Goal: Information Seeking & Learning: Learn about a topic

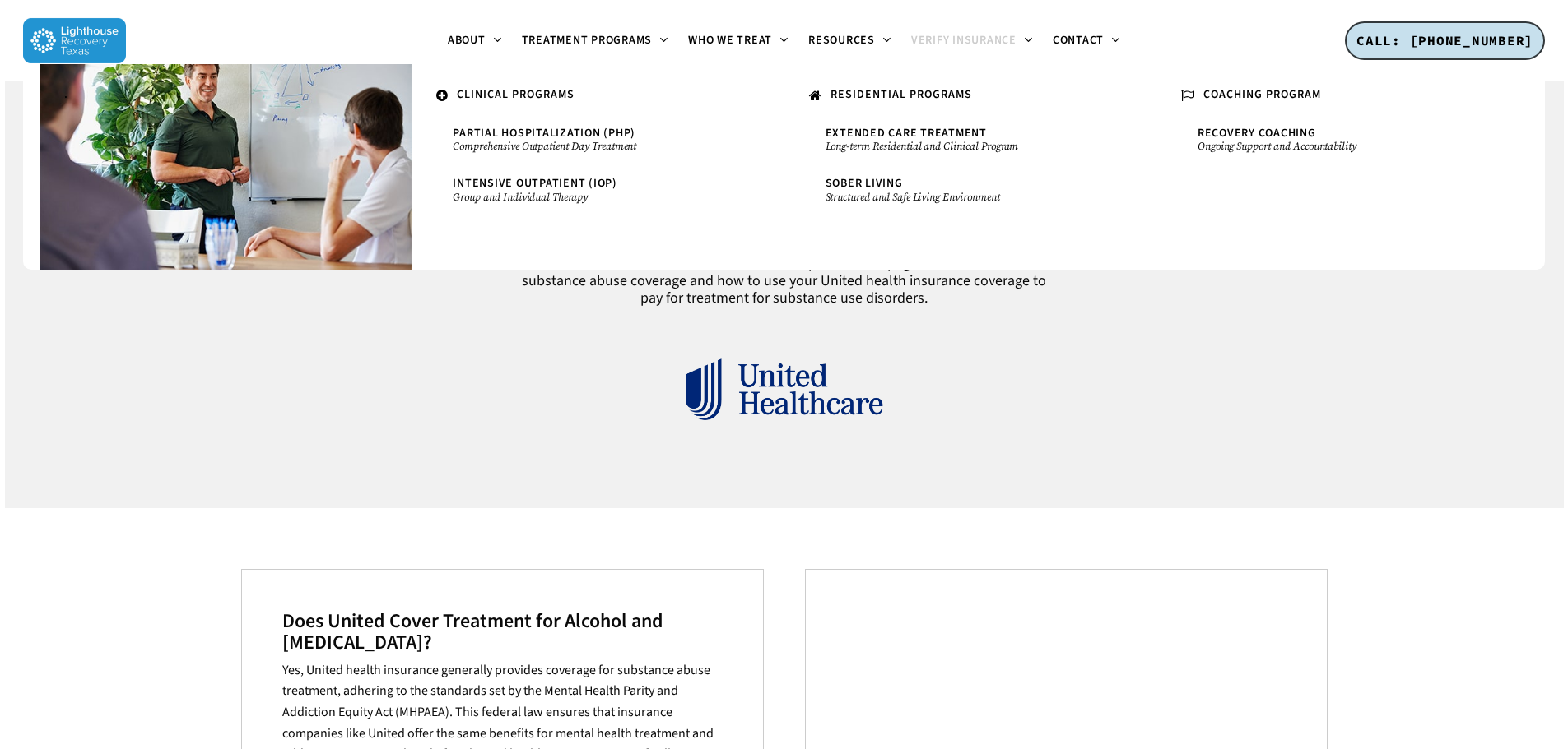
click at [911, 91] on u "RESIDENTIAL PROGRAMS" at bounding box center [902, 95] width 142 height 17
click at [865, 132] on span "Extended Care Treatment" at bounding box center [905, 134] width 161 height 17
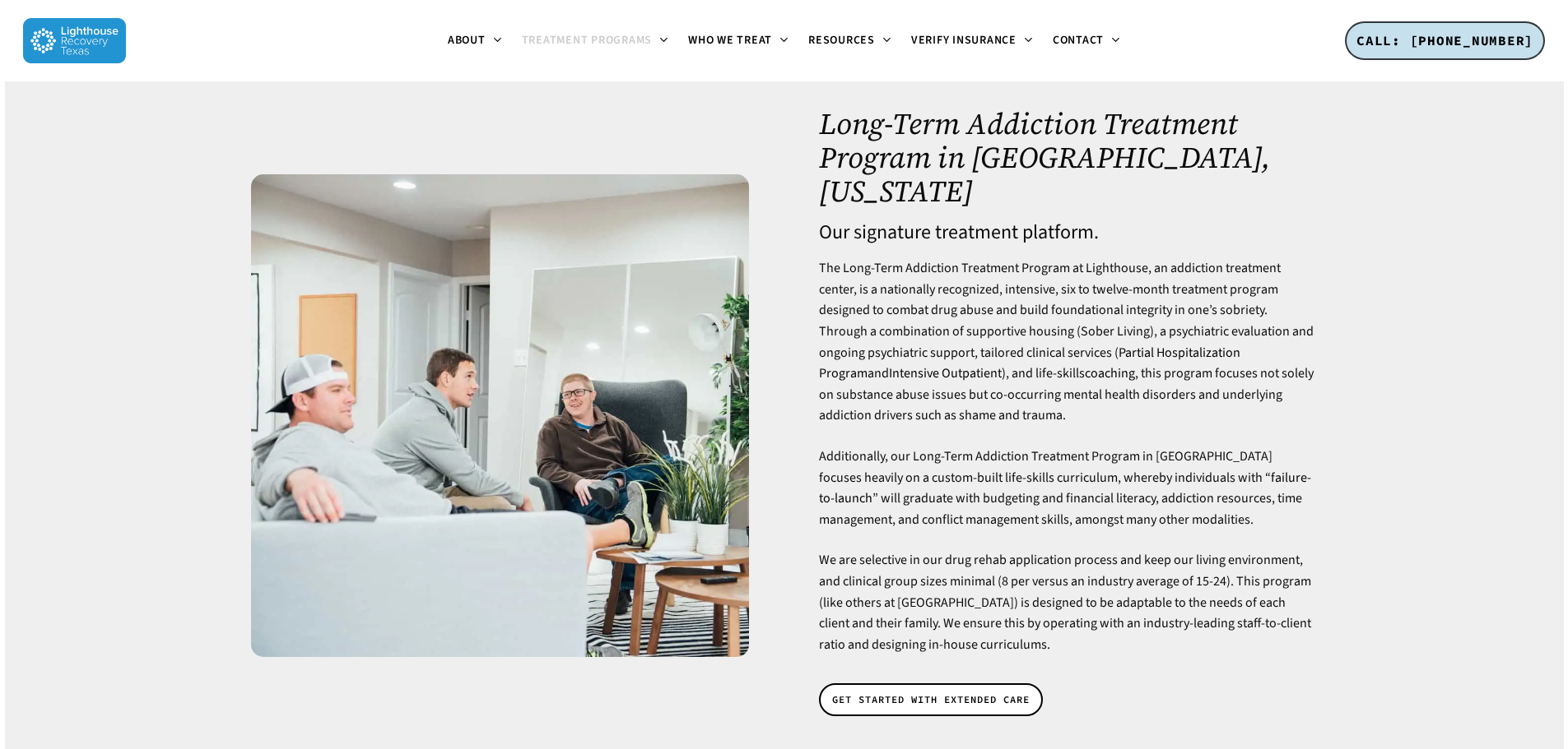
scroll to position [82, 0]
